Goal: Information Seeking & Learning: Check status

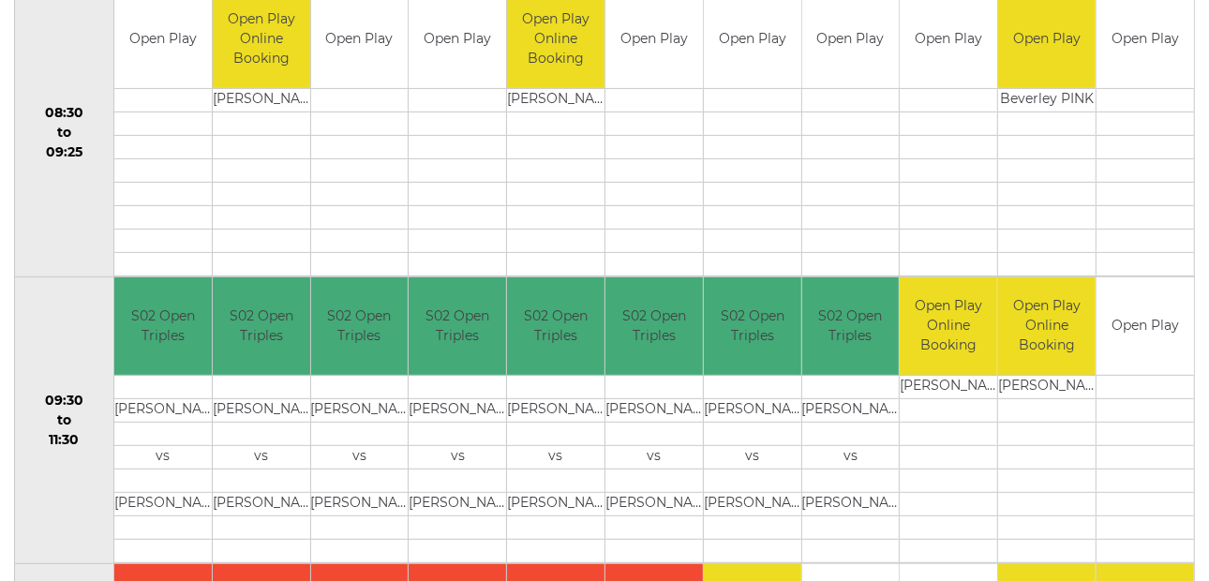
scroll to position [468, 0]
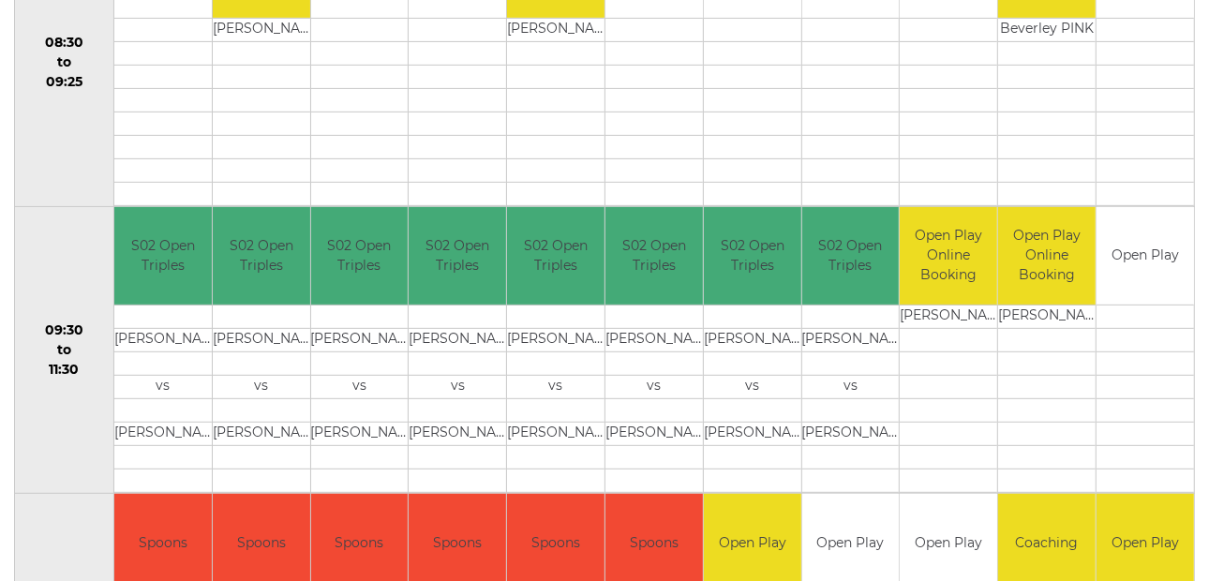
click at [540, 404] on td at bounding box center [556, 410] width 98 height 23
click at [549, 346] on td "[PERSON_NAME]" at bounding box center [556, 340] width 98 height 23
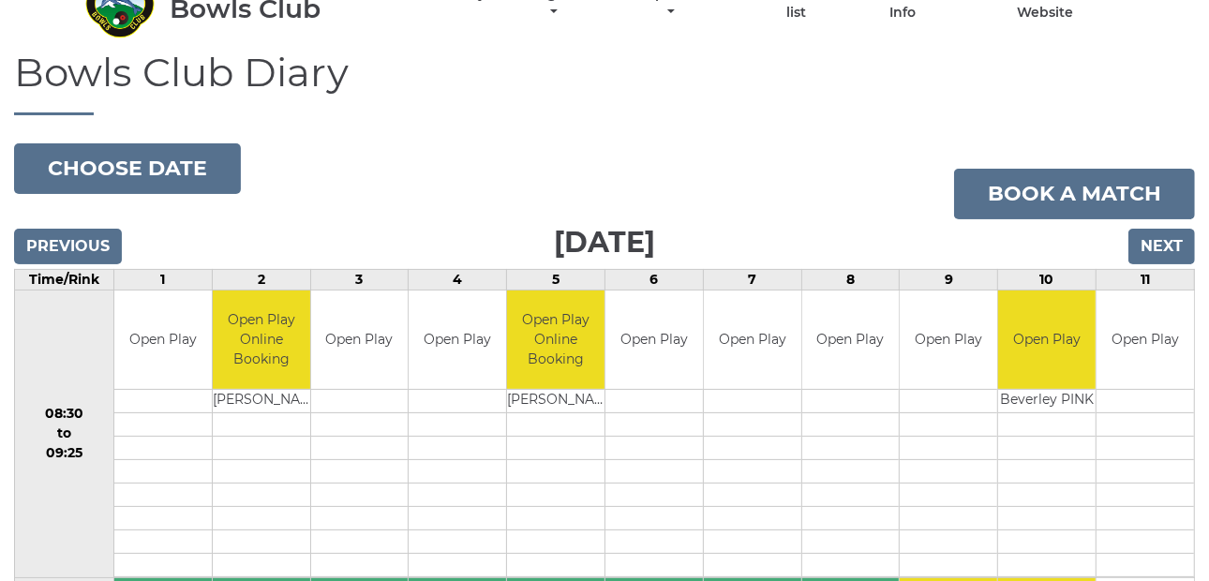
scroll to position [93, 0]
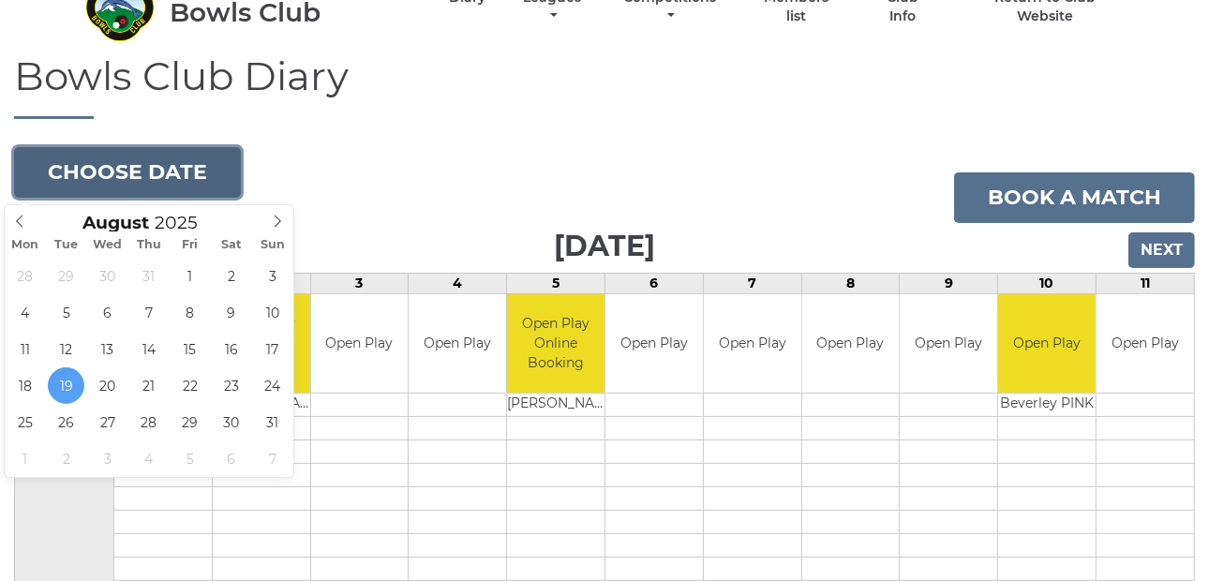
click at [121, 169] on button "Choose date" at bounding box center [127, 172] width 227 height 51
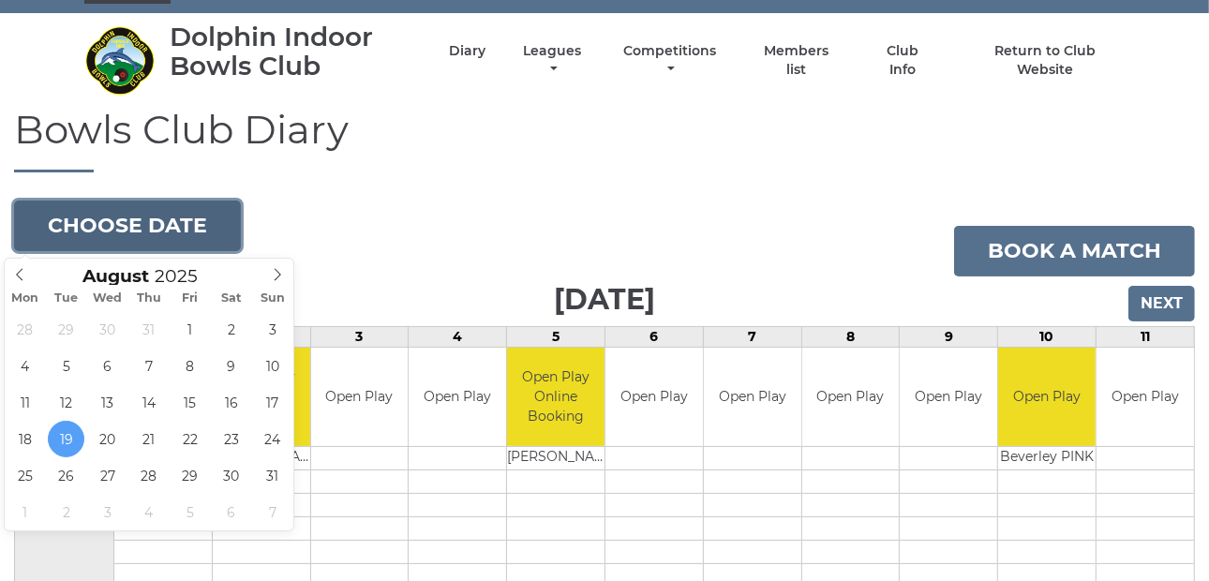
scroll to position [0, 0]
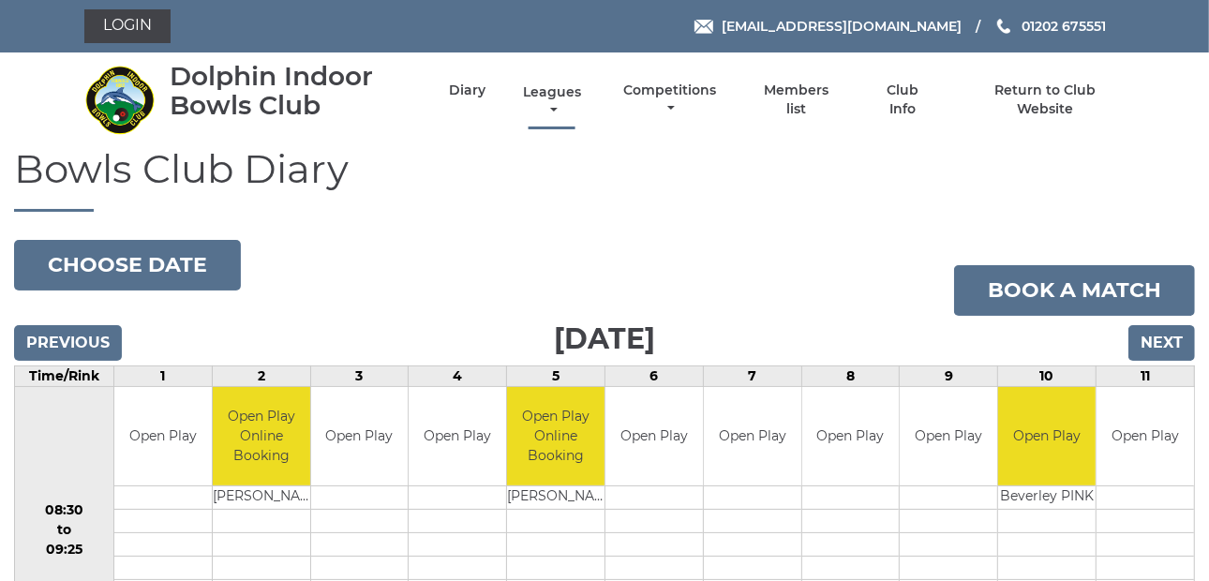
click at [551, 102] on link "Leagues" at bounding box center [552, 101] width 68 height 37
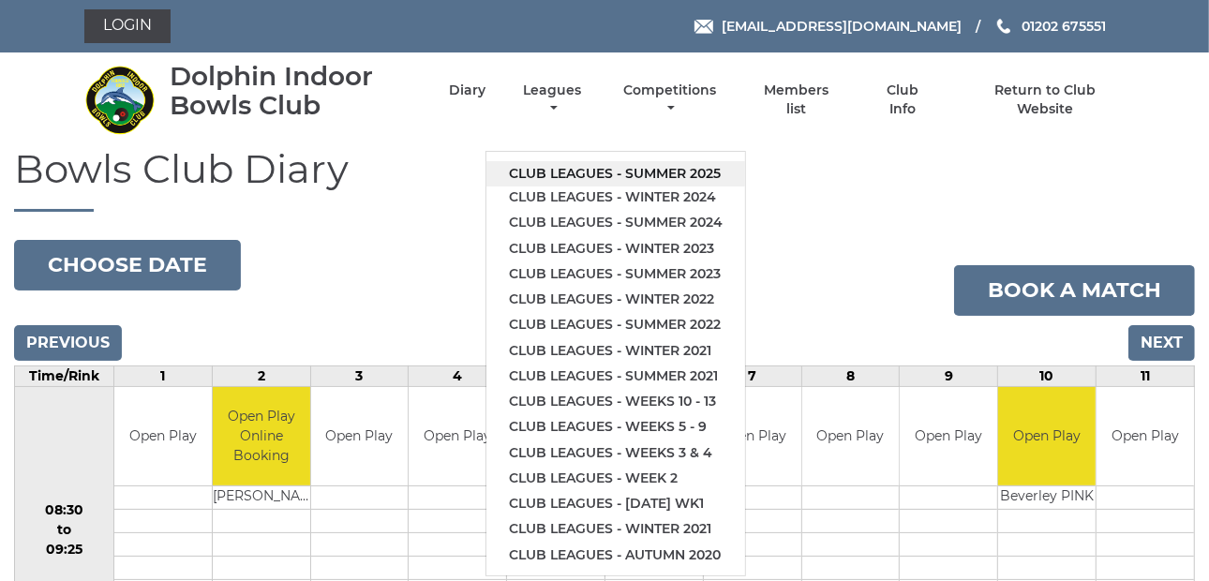
click at [563, 173] on link "Club leagues - Summer 2025" at bounding box center [616, 173] width 259 height 25
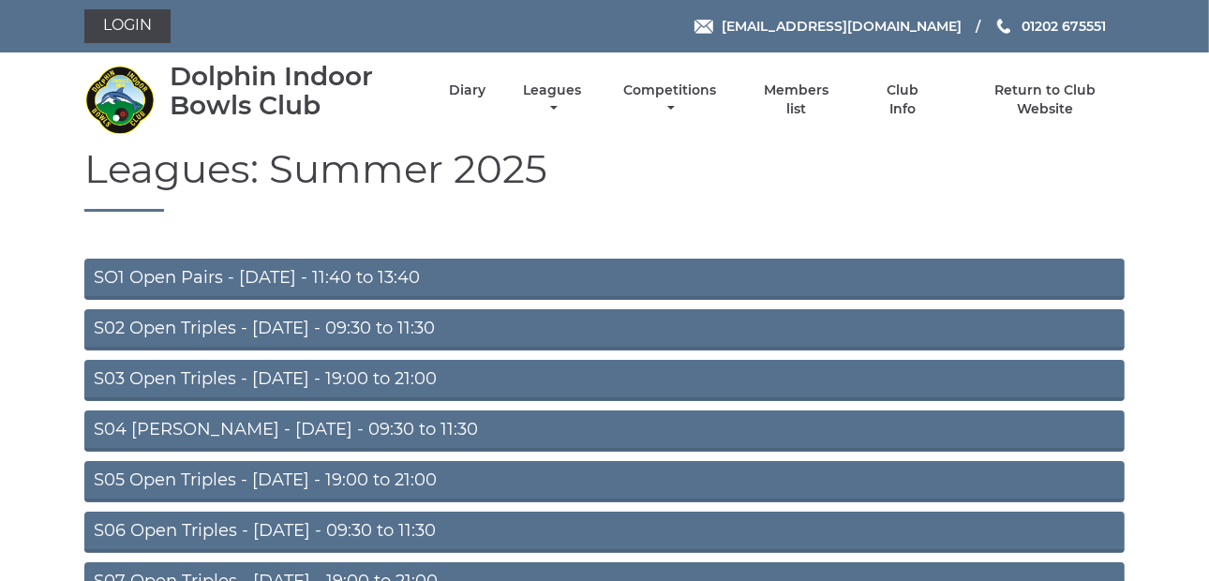
click at [228, 327] on link "S02 Open Triples - [DATE] - 09:30 to 11:30" at bounding box center [604, 329] width 1041 height 41
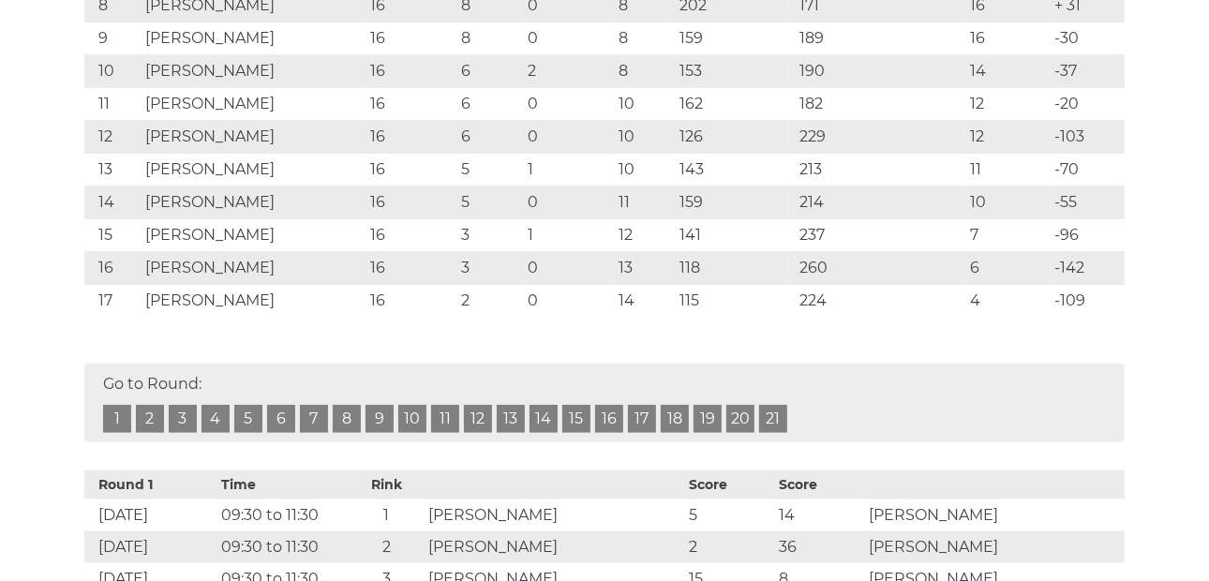
scroll to position [563, 0]
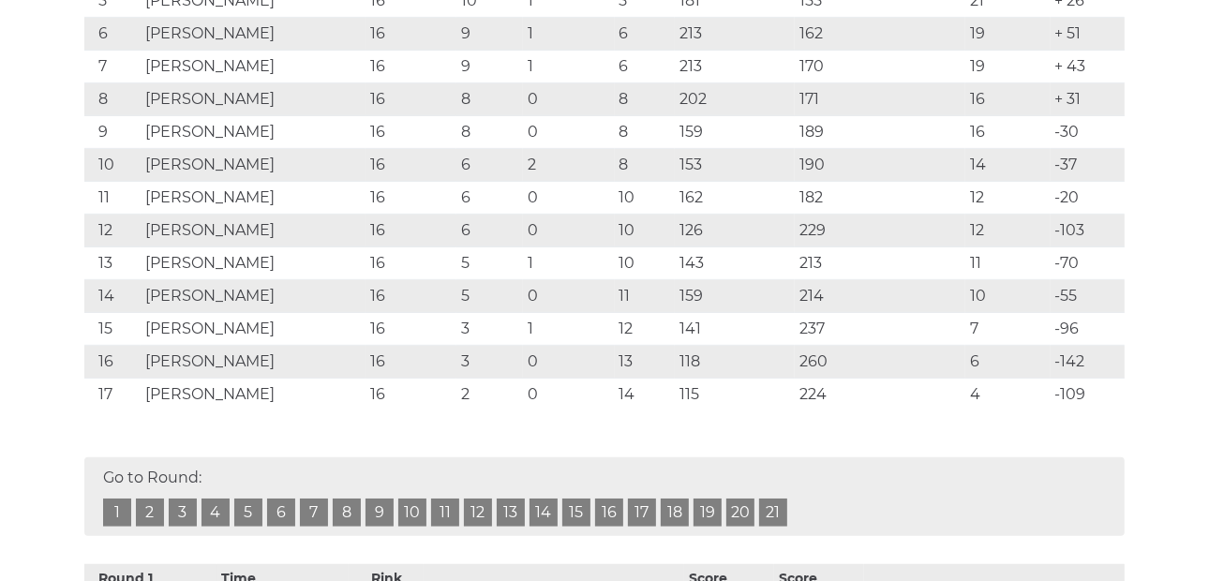
click at [638, 506] on link "17" at bounding box center [642, 513] width 28 height 28
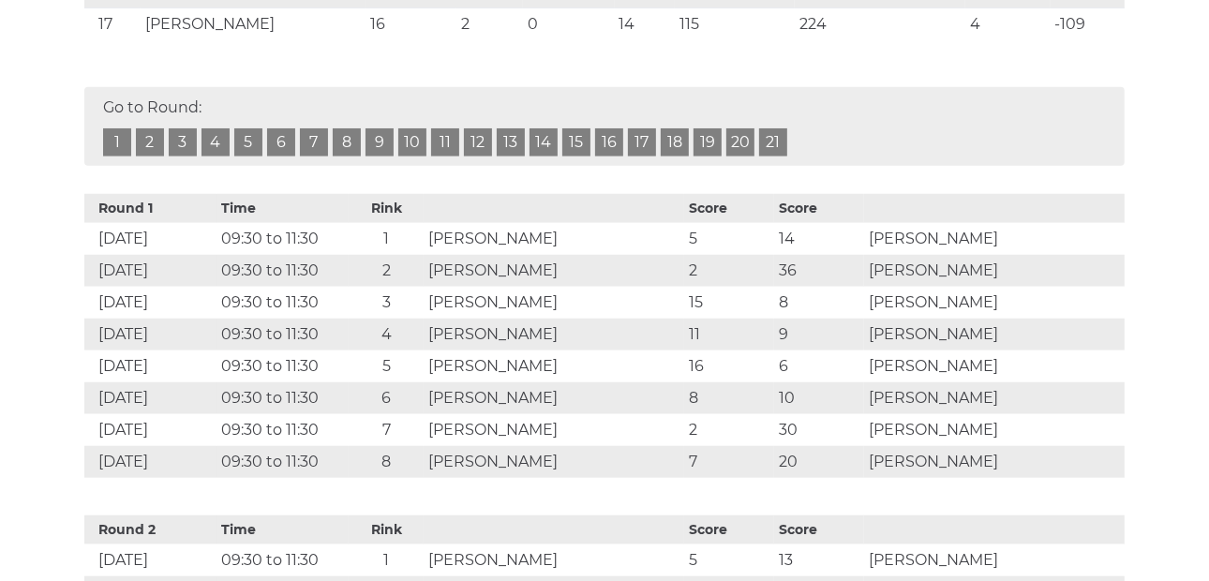
scroll to position [915, 0]
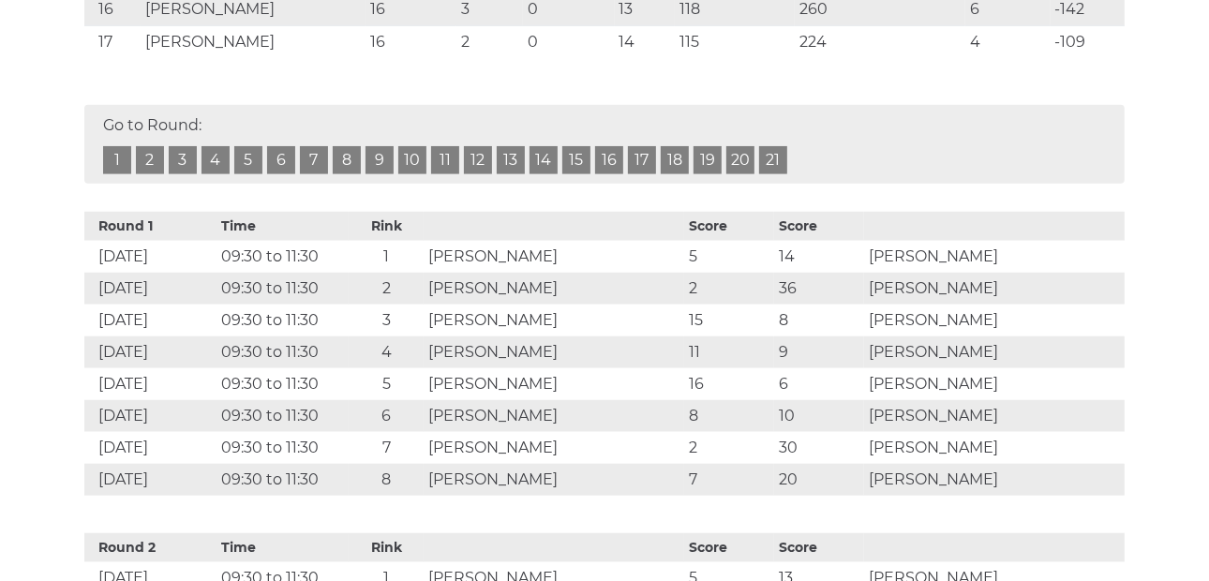
click at [703, 153] on link "19" at bounding box center [708, 160] width 28 height 28
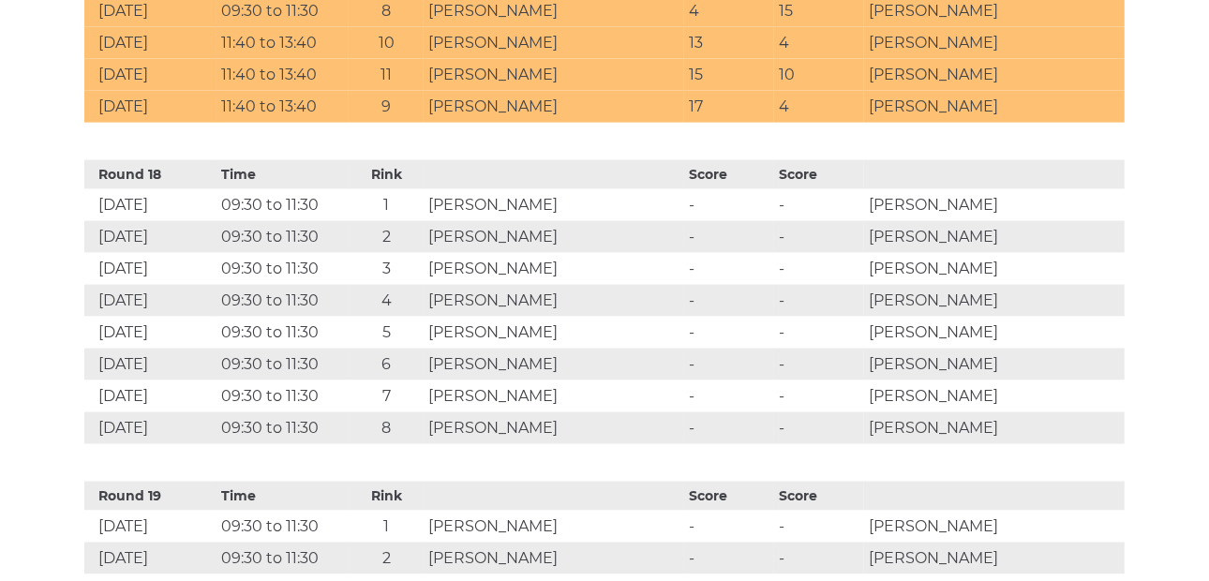
scroll to position [6340, 0]
